Goal: Download file/media

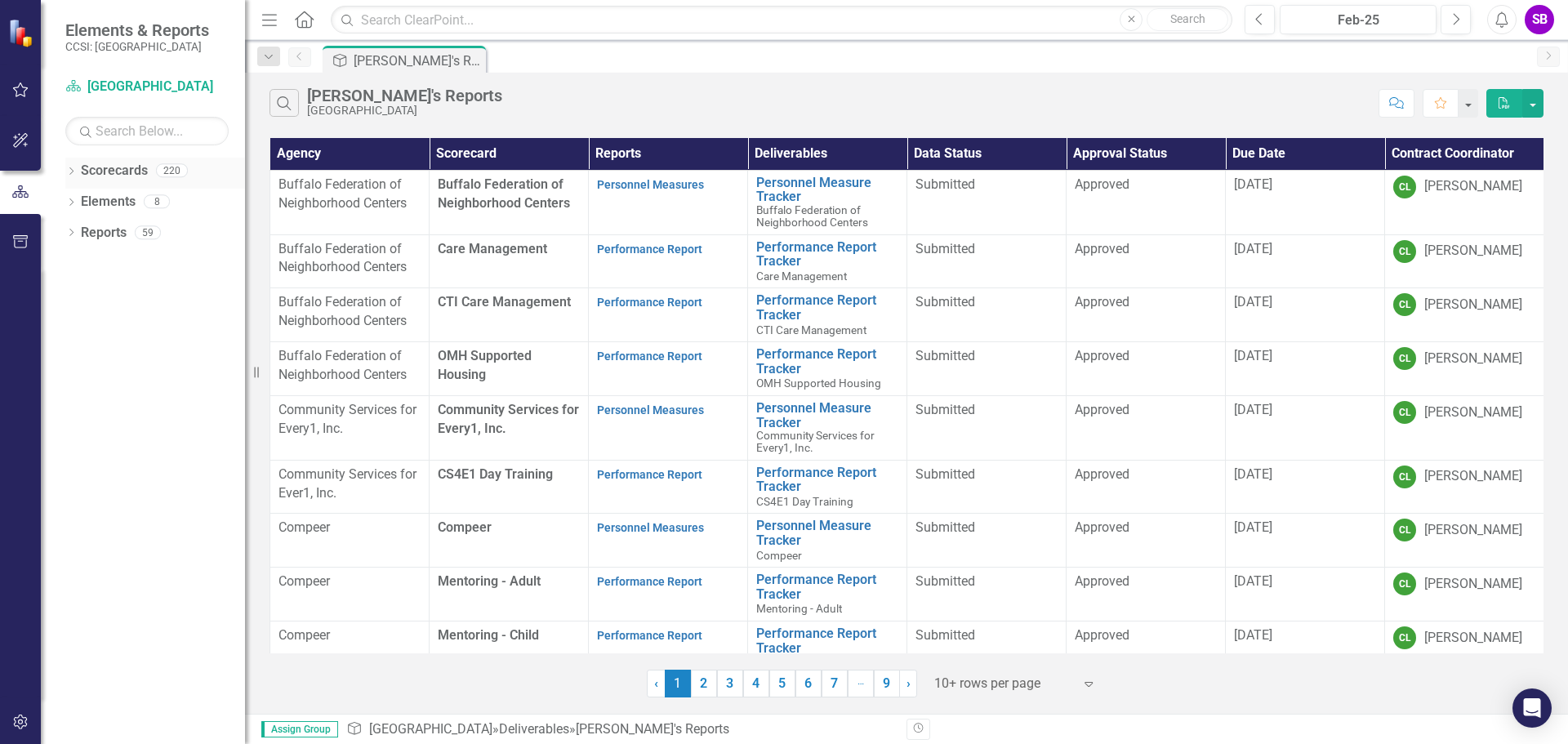
click at [78, 171] on div "Dropdown Scorecards 220" at bounding box center [155, 173] width 180 height 31
click at [72, 171] on icon "Dropdown" at bounding box center [71, 172] width 11 height 9
click at [77, 200] on icon "Dropdown" at bounding box center [79, 201] width 12 height 10
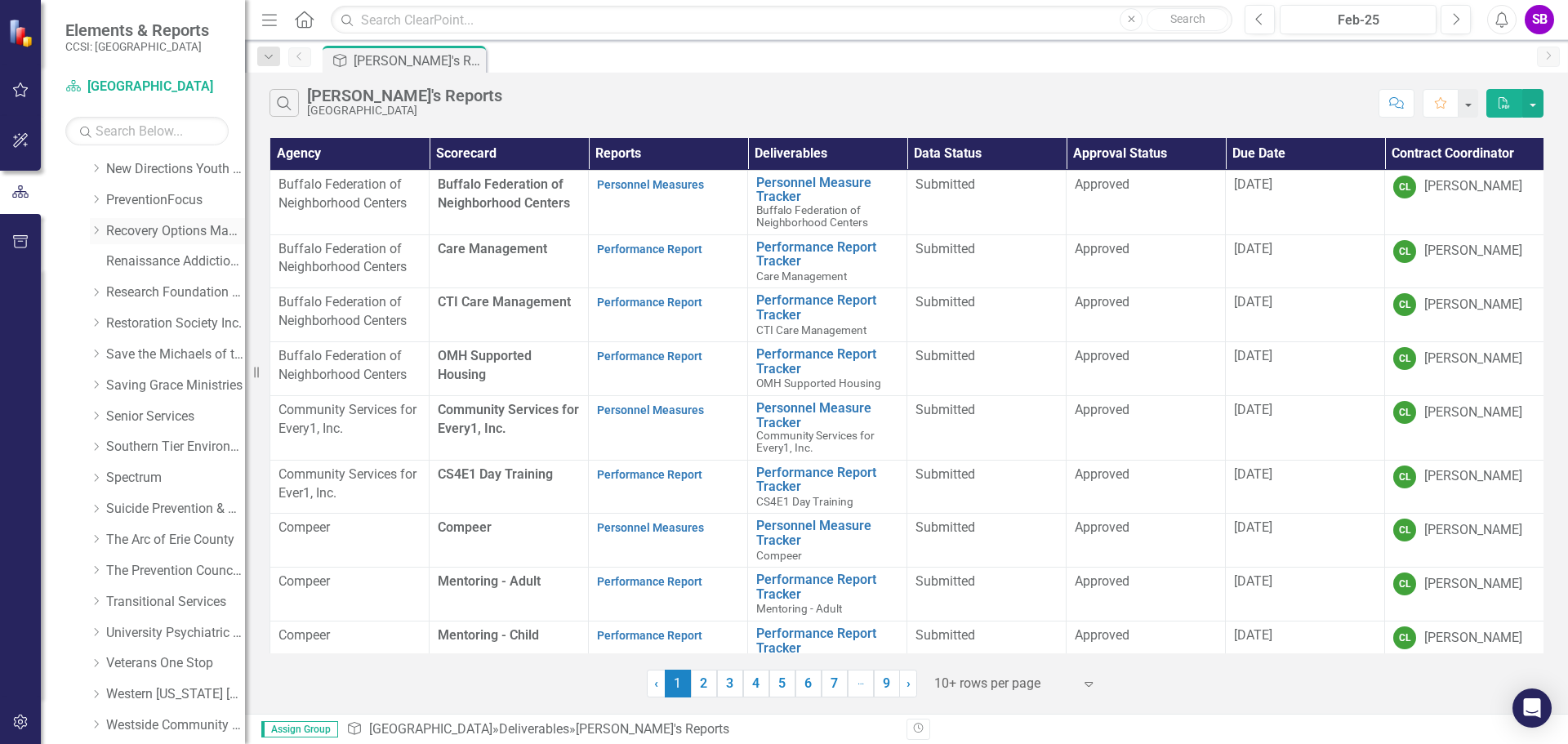
scroll to position [743, 0]
click at [159, 232] on link "Save the Michaels of the World" at bounding box center [176, 232] width 139 height 19
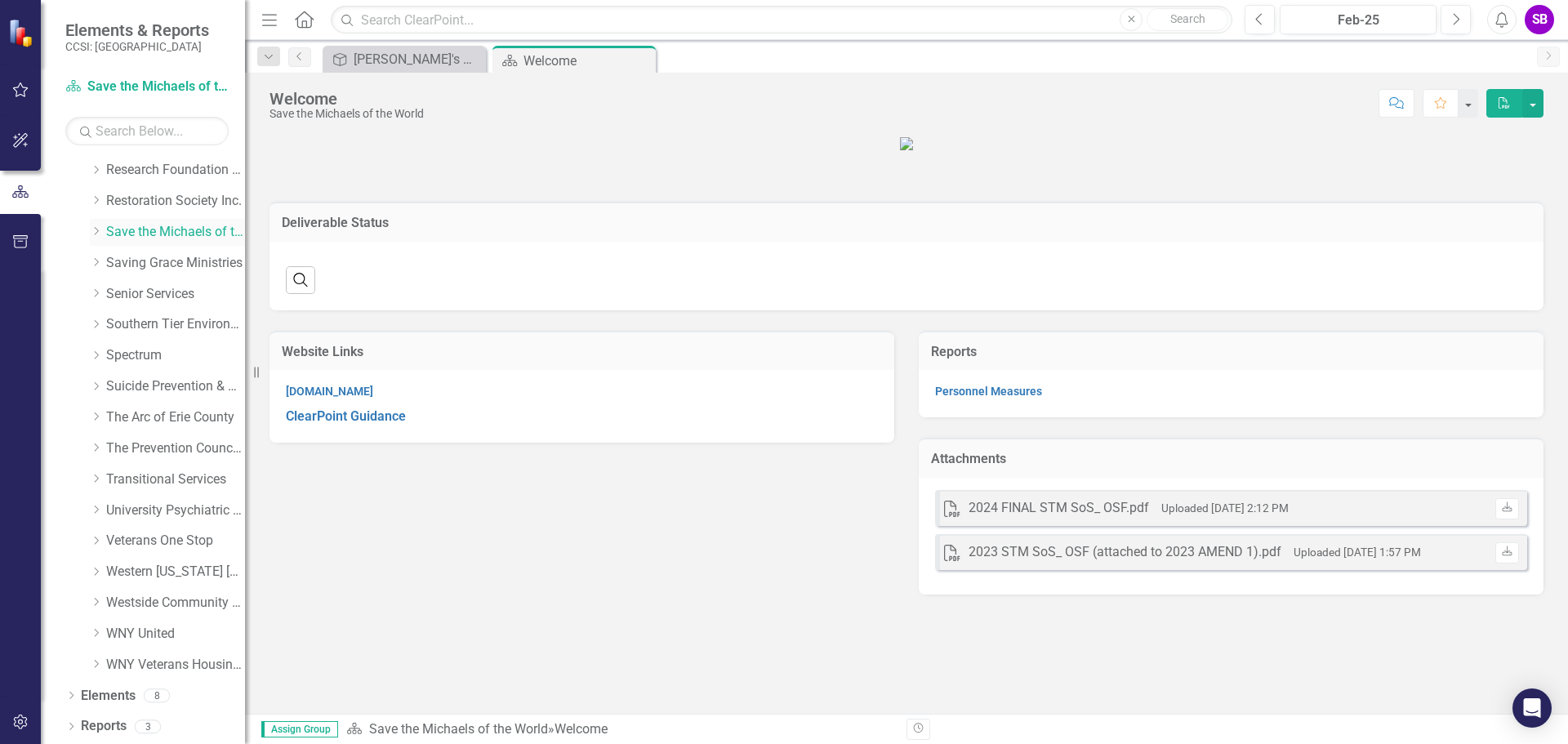
click at [95, 236] on icon "Dropdown" at bounding box center [95, 231] width 12 height 10
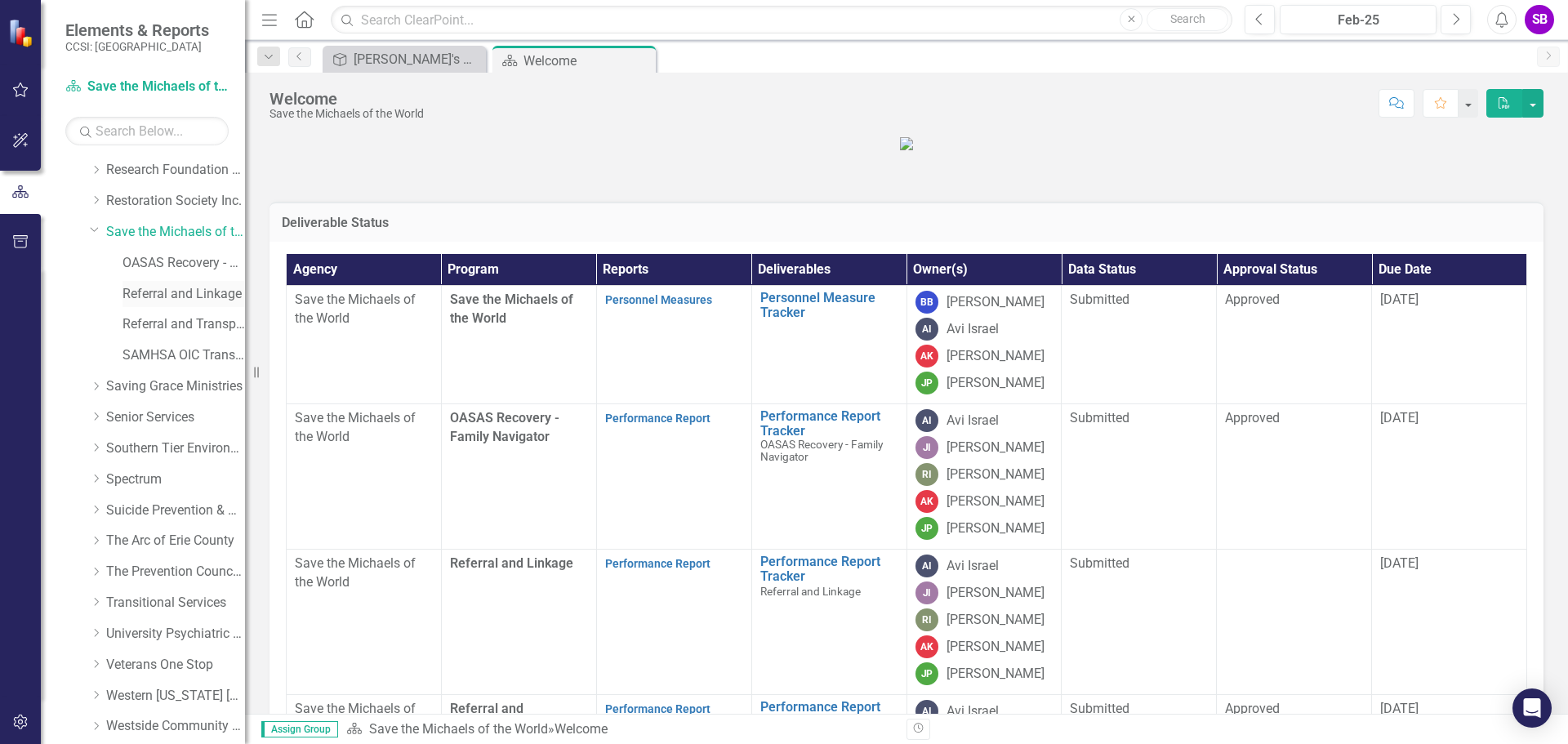
click at [172, 298] on link "Referral and Linkage" at bounding box center [184, 295] width 123 height 19
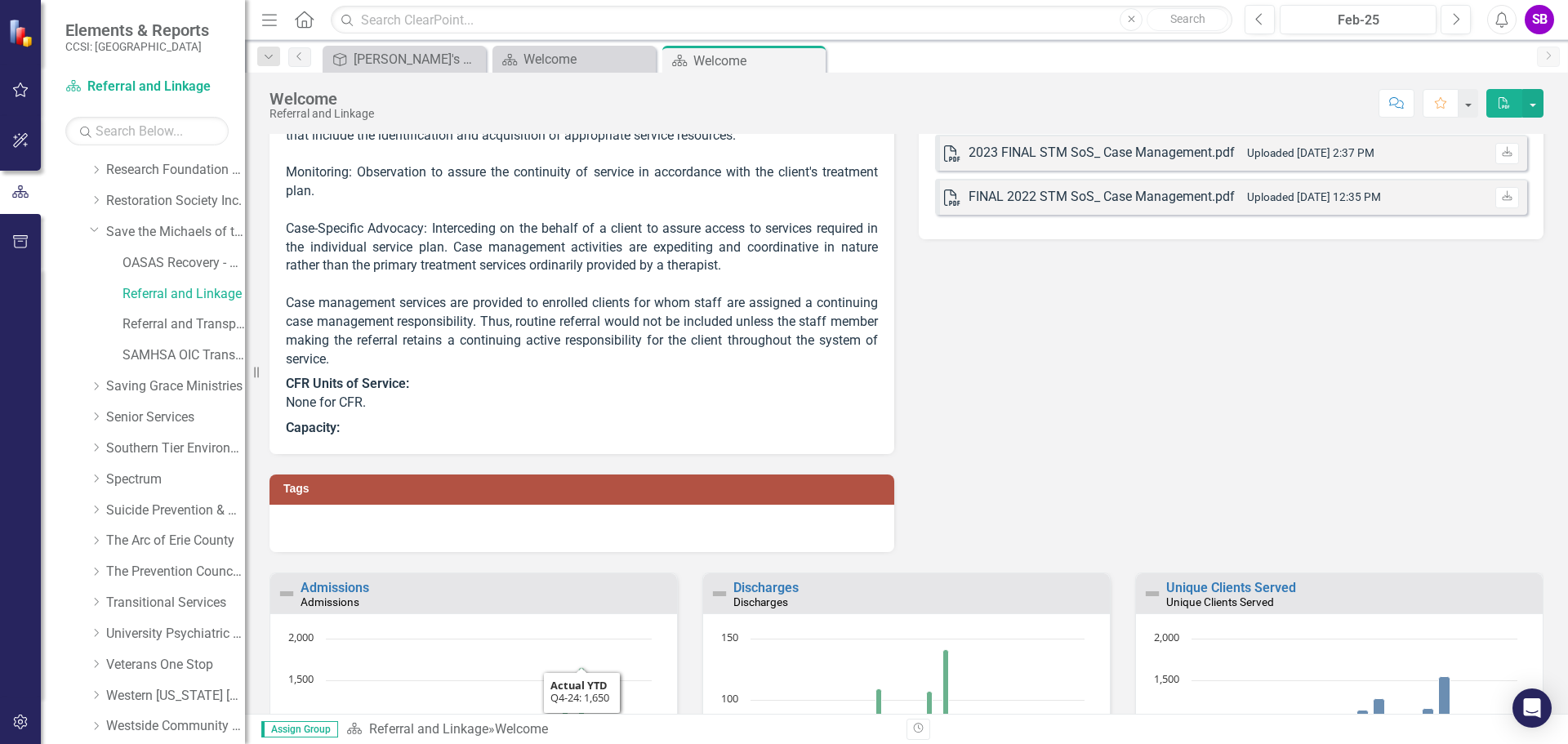
scroll to position [82, 0]
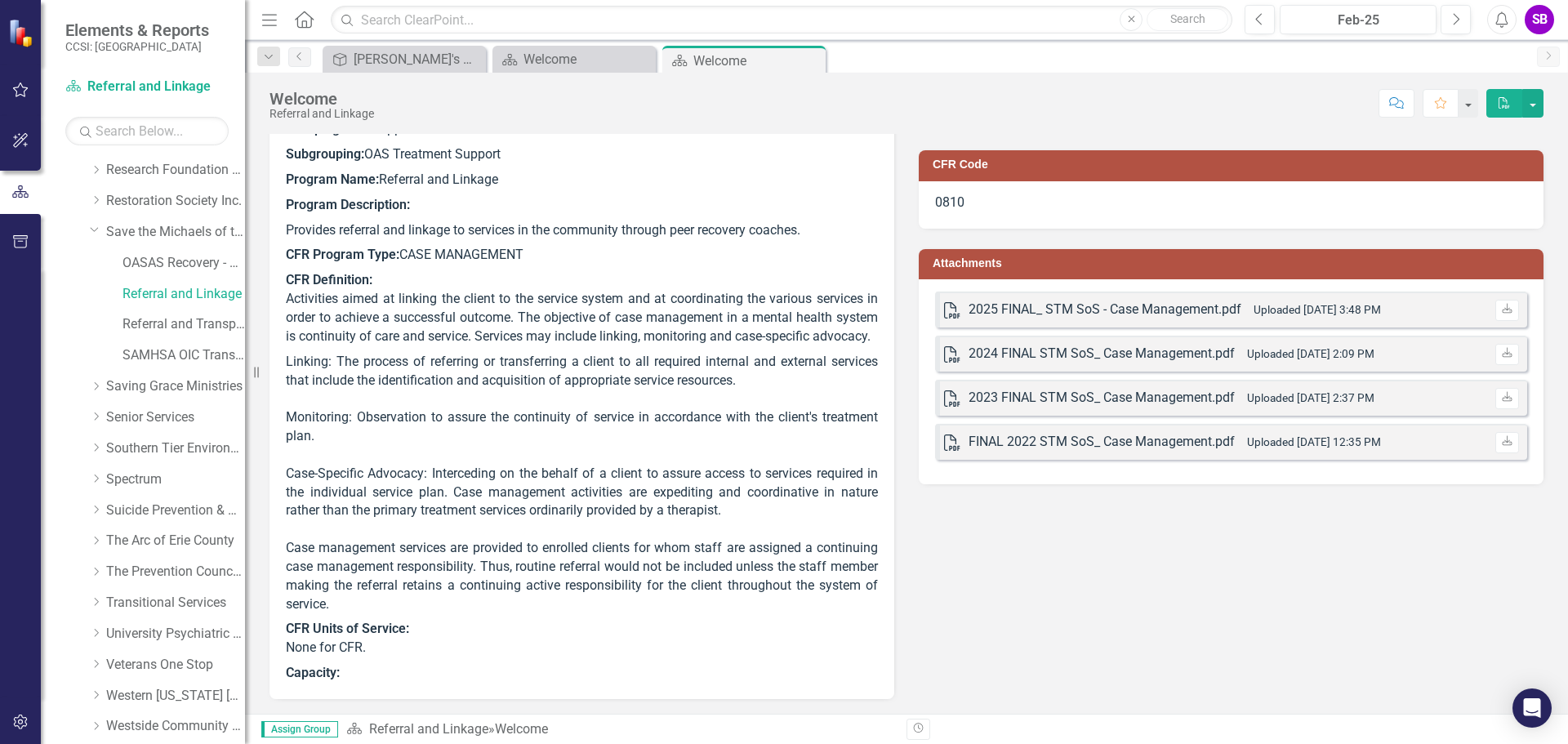
click at [1061, 312] on div "2025 FINAL_ STM SoS - Case Management.pdf" at bounding box center [1105, 310] width 273 height 19
click at [1426, 309] on div "PDF 2025 FINAL_ STM SoS - Case Management.pdf Uploaded [DATE] 3:48 PM Download" at bounding box center [1230, 310] width 592 height 36
click at [1501, 310] on icon "Download" at bounding box center [1507, 309] width 12 height 10
